Goal: Navigation & Orientation: Find specific page/section

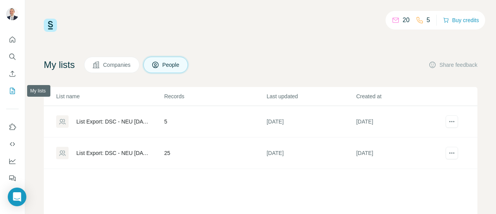
click at [12, 90] on icon "My lists" at bounding box center [13, 91] width 8 height 8
click at [17, 75] on button "Enrich CSV" at bounding box center [12, 74] width 12 height 14
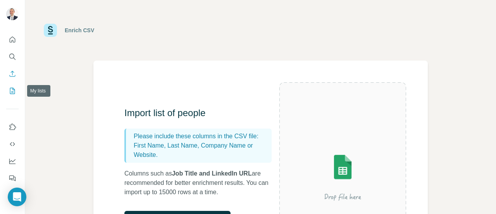
click at [12, 88] on icon "My lists" at bounding box center [12, 91] width 5 height 6
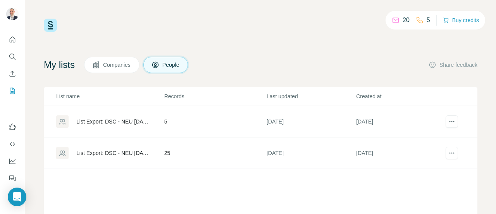
click at [117, 68] on span "Companies" at bounding box center [117, 65] width 28 height 8
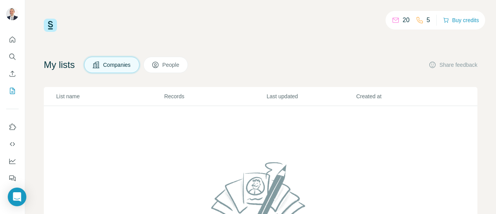
click at [179, 63] on span "People" at bounding box center [171, 65] width 18 height 8
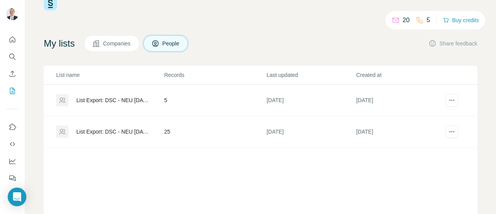
scroll to position [39, 0]
